Goal: Understand process/instructions: Learn how to perform a task or action

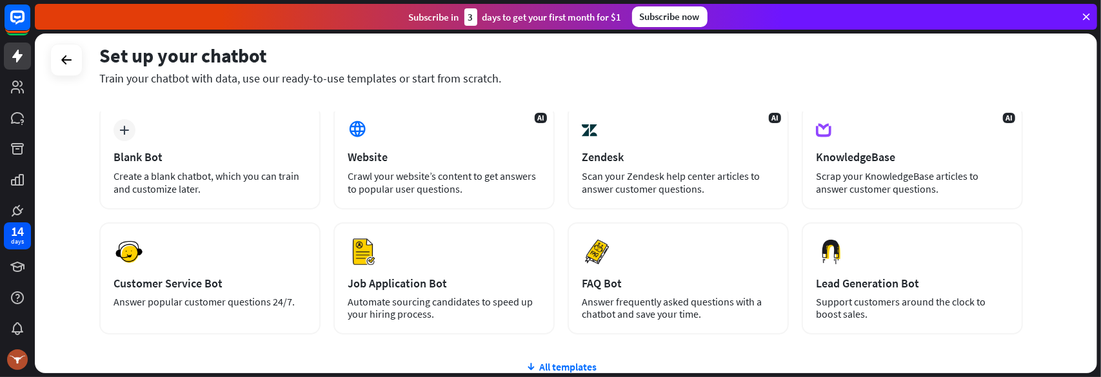
scroll to position [129, 0]
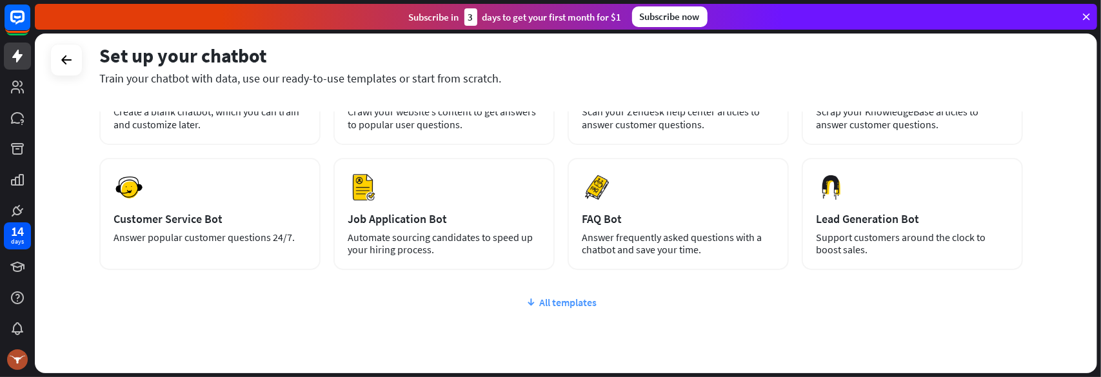
click at [556, 301] on div "All templates" at bounding box center [560, 302] width 923 height 13
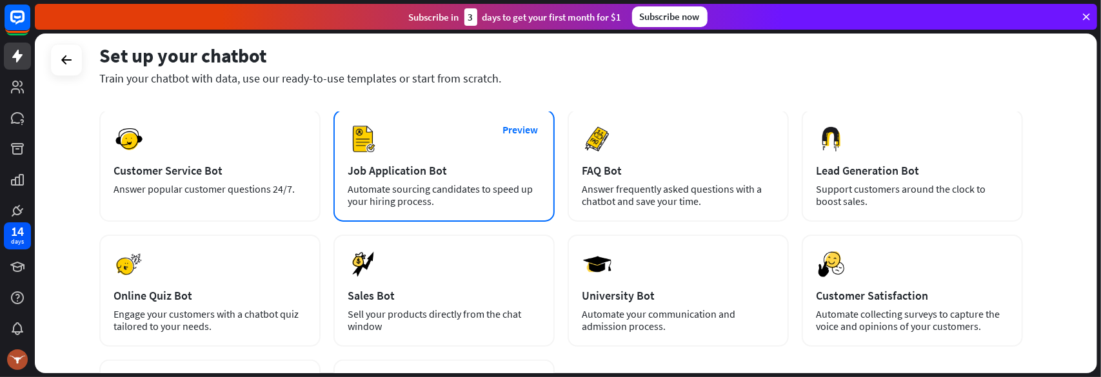
scroll to position [173, 0]
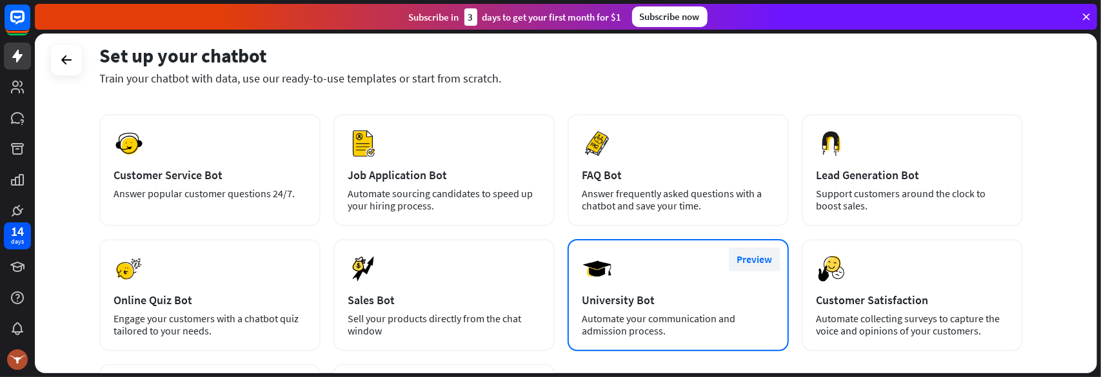
click at [758, 260] on button "Preview" at bounding box center [755, 260] width 52 height 24
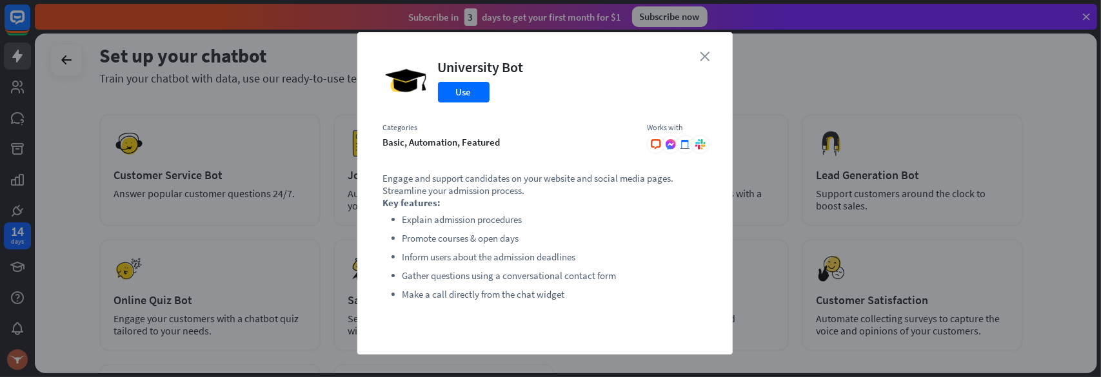
click at [701, 53] on icon "close" at bounding box center [705, 57] width 10 height 10
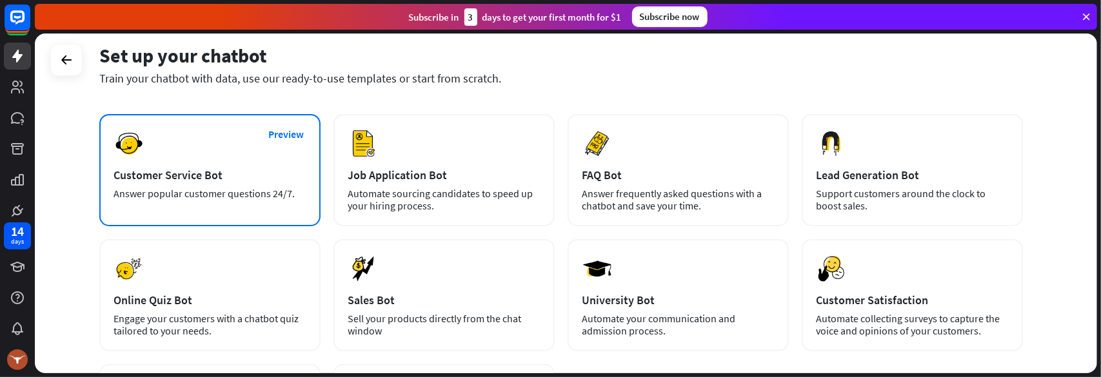
scroll to position [0, 0]
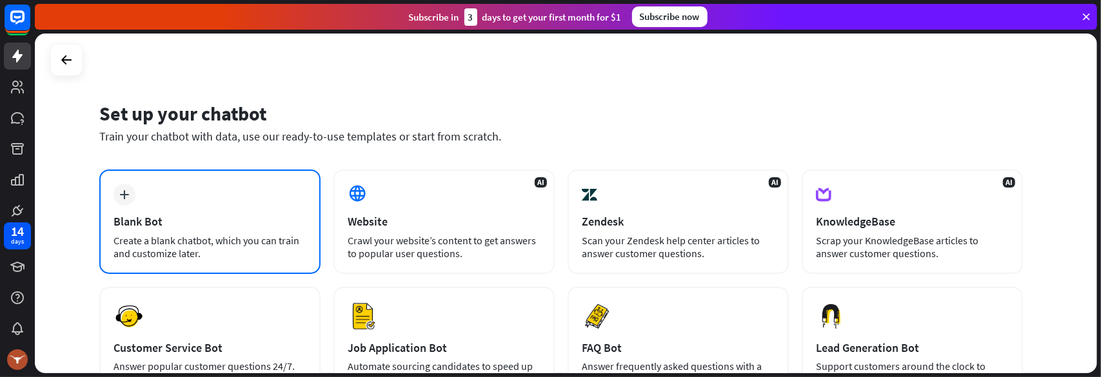
click at [126, 194] on icon "plus" at bounding box center [125, 194] width 10 height 9
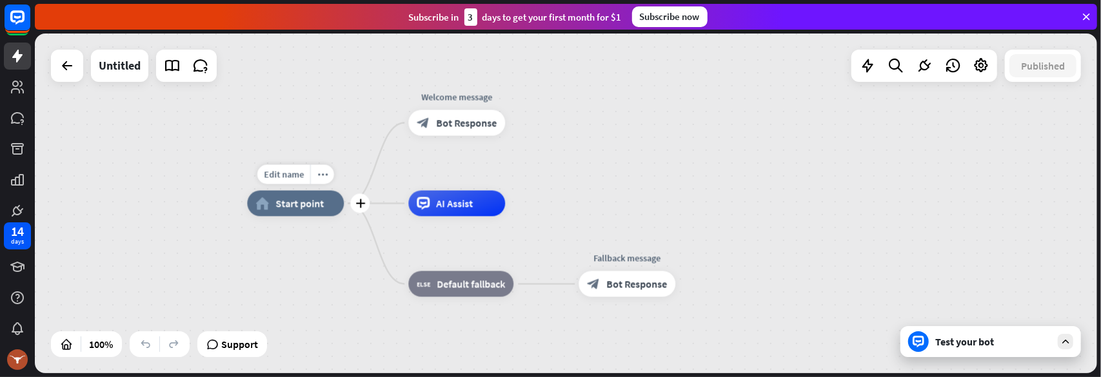
click at [288, 210] on span "Start point" at bounding box center [299, 203] width 48 height 13
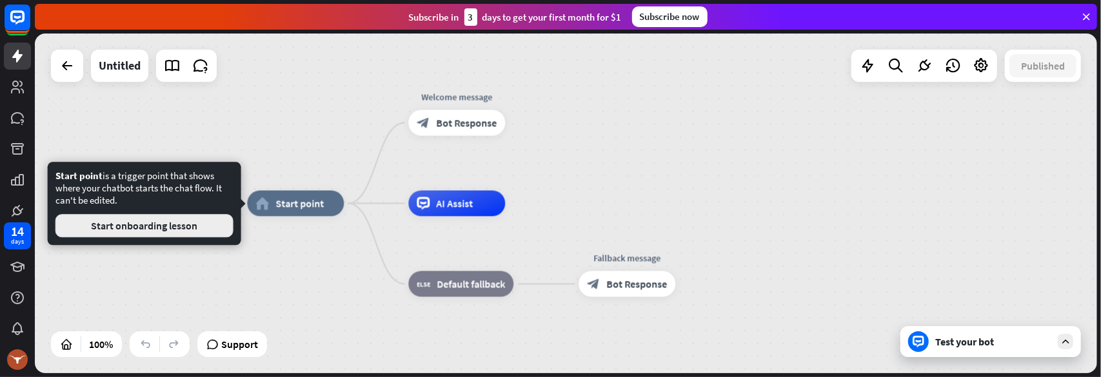
click at [166, 228] on button "Start onboarding lesson" at bounding box center [144, 225] width 178 height 23
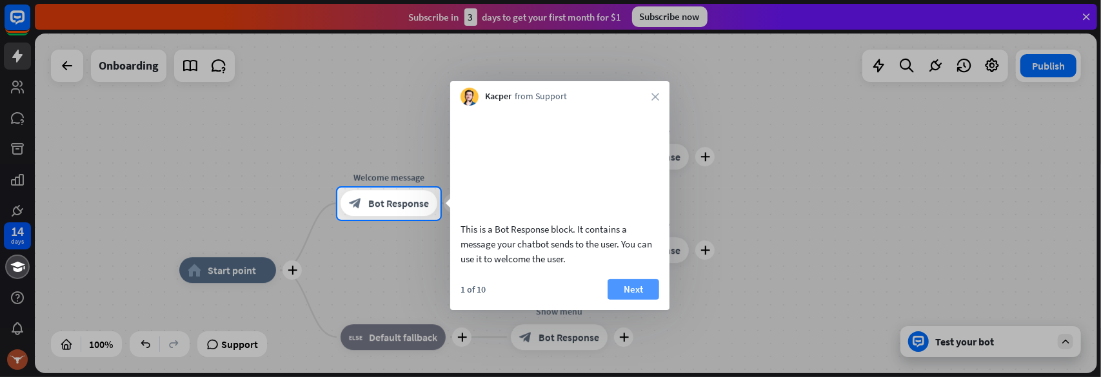
click at [636, 300] on button "Next" at bounding box center [633, 289] width 52 height 21
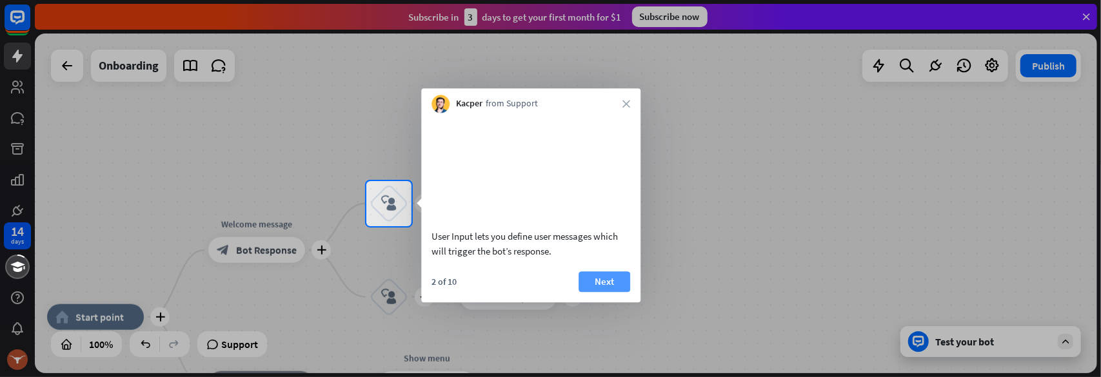
click at [601, 292] on button "Next" at bounding box center [604, 281] width 52 height 21
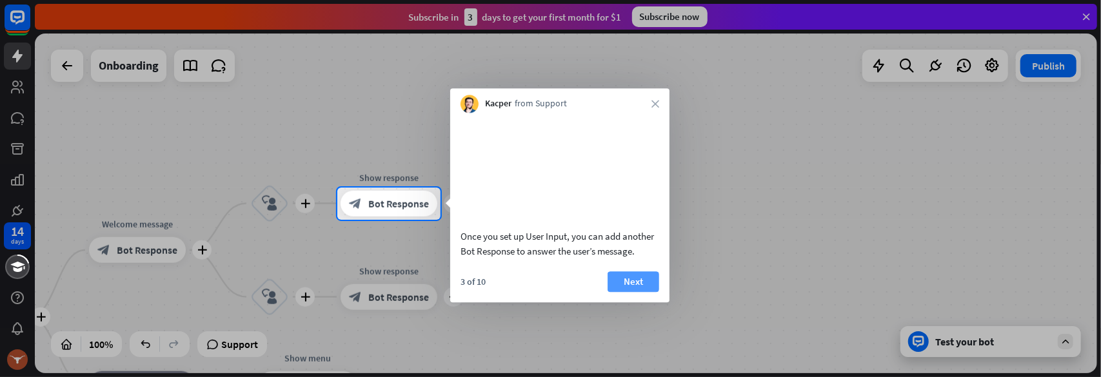
click at [626, 292] on button "Next" at bounding box center [633, 281] width 52 height 21
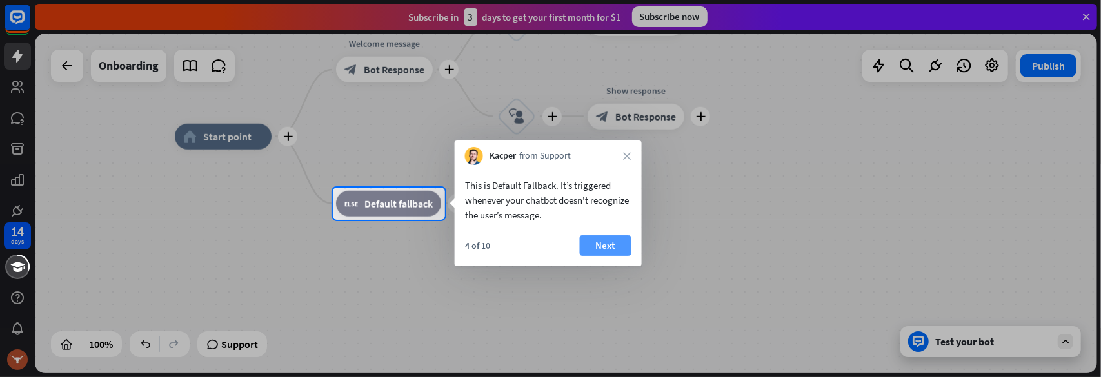
click at [597, 249] on button "Next" at bounding box center [606, 245] width 52 height 21
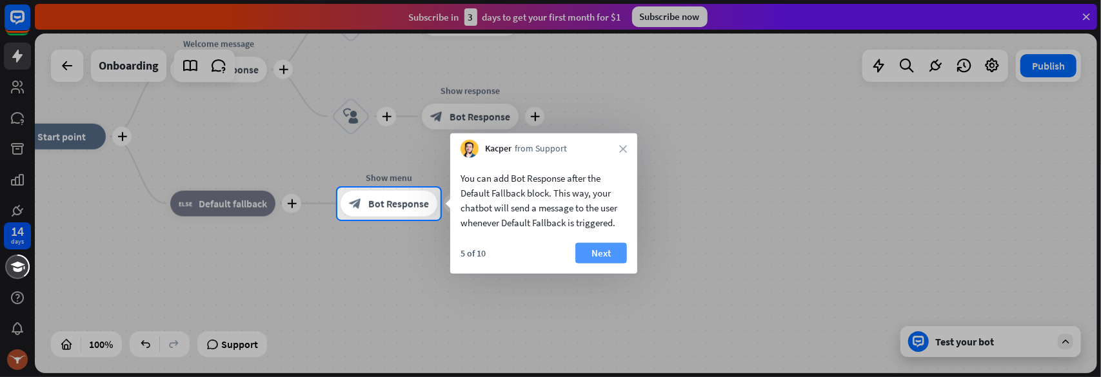
click at [602, 255] on button "Next" at bounding box center [601, 253] width 52 height 21
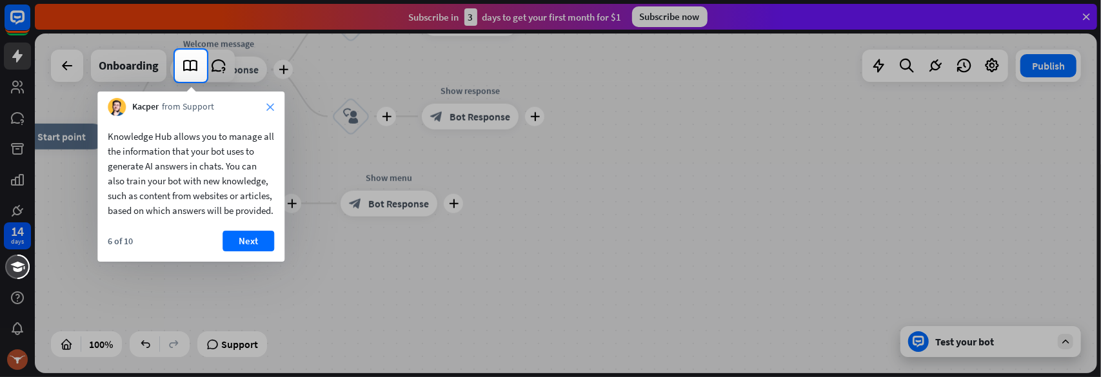
click at [268, 105] on icon "close" at bounding box center [270, 107] width 8 height 8
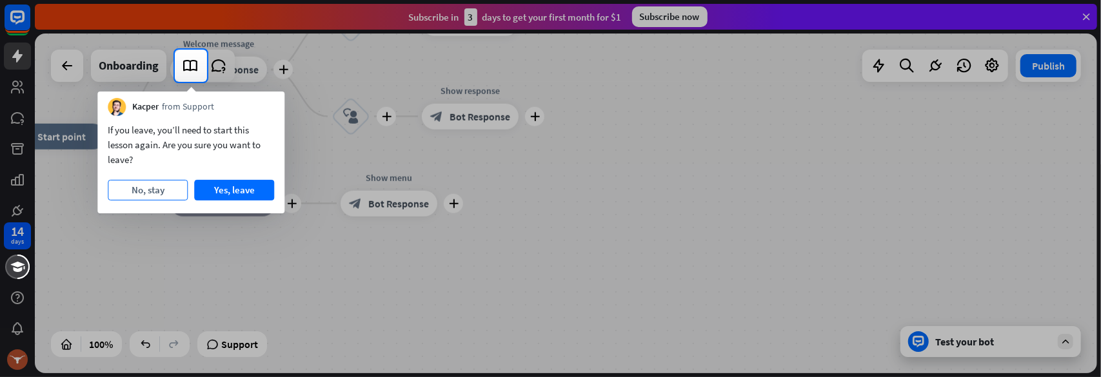
click at [152, 184] on button "No, stay" at bounding box center [148, 190] width 80 height 21
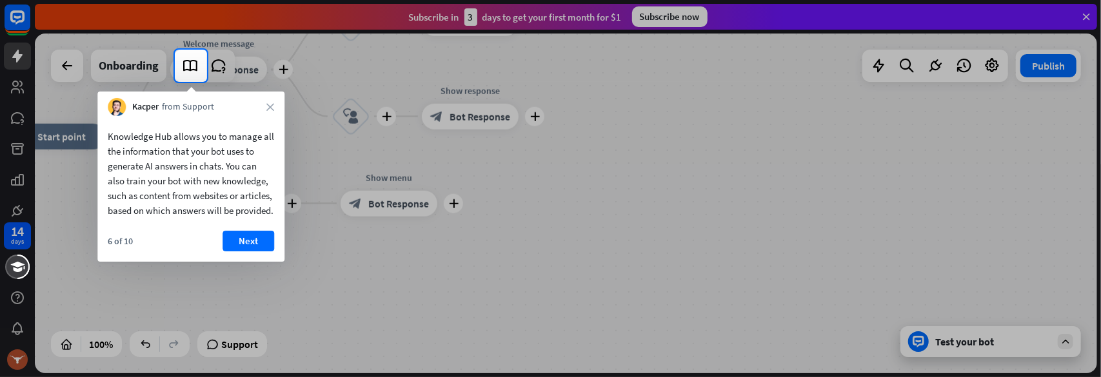
click at [236, 251] on button "Next" at bounding box center [248, 241] width 52 height 21
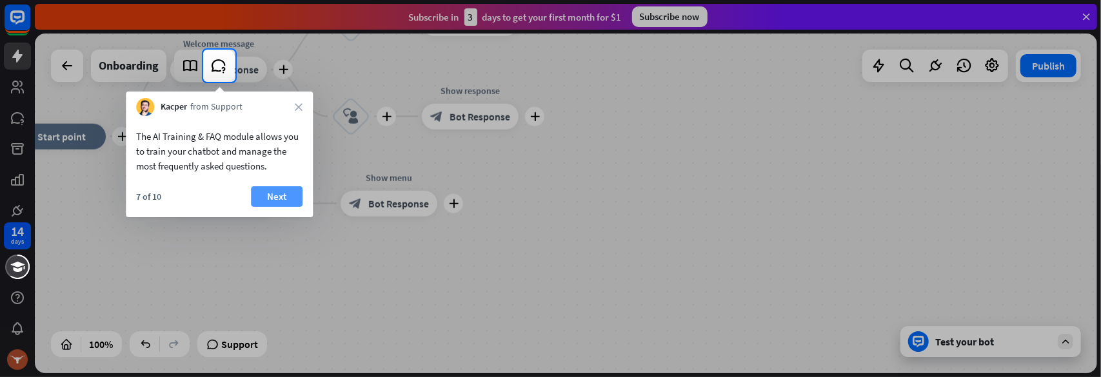
click at [275, 197] on button "Next" at bounding box center [277, 196] width 52 height 21
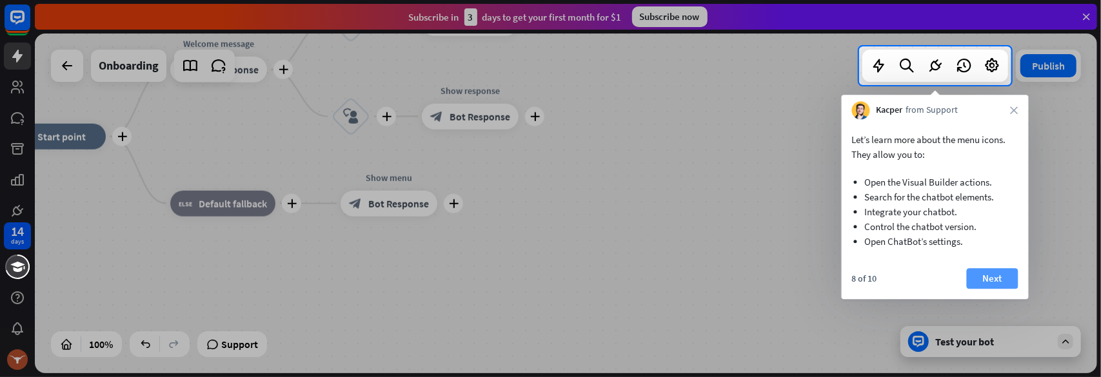
click at [988, 288] on button "Next" at bounding box center [992, 278] width 52 height 21
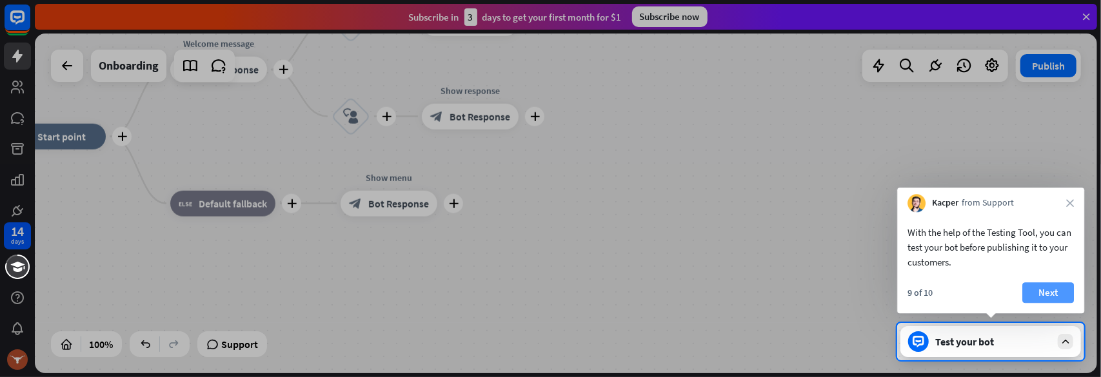
click at [1050, 300] on button "Next" at bounding box center [1048, 292] width 52 height 21
